Goal: Find specific page/section: Find specific page/section

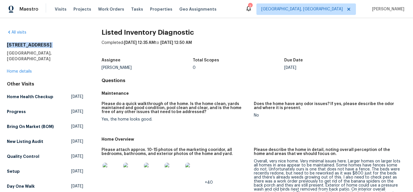
drag, startPoint x: 7, startPoint y: 45, endPoint x: 71, endPoint y: 48, distance: 64.0
click at [71, 48] on div "All visits [STREET_ADDRESS] Home details Other Visits Home Health Checkup [DATE…" at bounding box center [206, 105] width 413 height 174
copy h2 "[STREET_ADDRESS]"
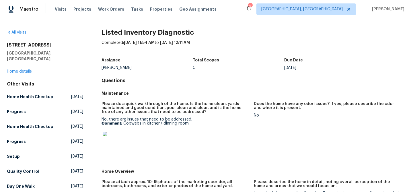
drag, startPoint x: 6, startPoint y: 44, endPoint x: 69, endPoint y: 44, distance: 63.1
click at [69, 44] on div "All visits [STREET_ADDRESS] Home details Other Visits Home Health Checkup [DATE…" at bounding box center [206, 105] width 413 height 174
copy h2 "[STREET_ADDRESS]"
click at [140, 59] on div "Assignee" at bounding box center [146, 61] width 91 height 7
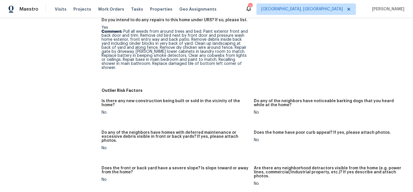
scroll to position [297, 0]
